Goal: Information Seeking & Learning: Learn about a topic

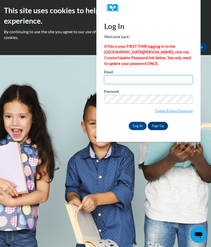
click at [147, 82] on input "Email" at bounding box center [148, 79] width 88 height 9
type input "[EMAIL_ADDRESS][DOMAIN_NAME]"
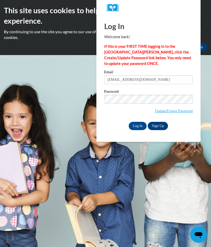
click at [141, 128] on input "Log In" at bounding box center [137, 126] width 18 height 8
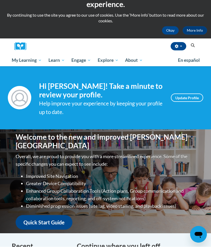
scroll to position [17, 0]
click at [0, 0] on link "PK-5 Structured Literacy Program" at bounding box center [0, 0] width 0 height 0
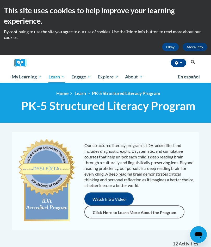
click at [0, 0] on link "My Course Progress" at bounding box center [0, 0] width 0 height 0
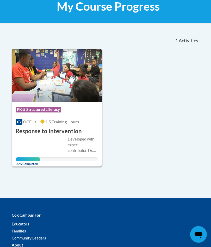
scroll to position [100, 0]
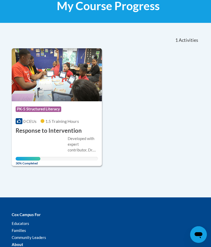
click at [73, 132] on h3 "Response to Intervention" at bounding box center [49, 131] width 66 height 8
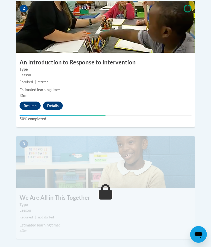
scroll to position [339, 0]
click at [35, 102] on button "Resume" at bounding box center [29, 106] width 21 height 8
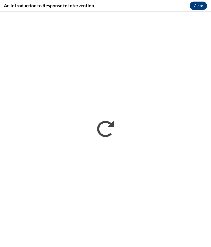
scroll to position [0, 0]
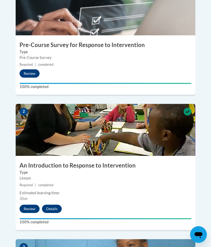
scroll to position [236, 0]
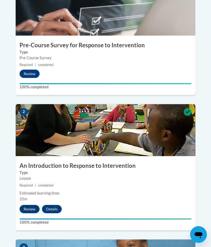
click at [30, 205] on button "Review" at bounding box center [29, 209] width 20 height 8
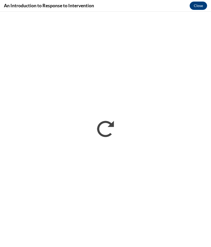
scroll to position [0, 0]
click at [199, 5] on button "Close" at bounding box center [197, 6] width 17 height 8
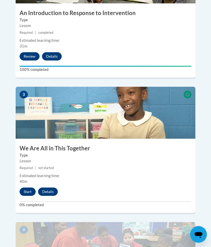
scroll to position [392, 0]
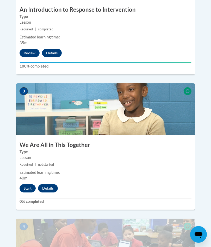
click at [33, 185] on button "Start" at bounding box center [27, 189] width 16 height 8
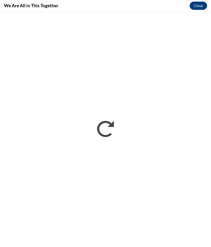
scroll to position [417, 0]
